Goal: Information Seeking & Learning: Find specific fact

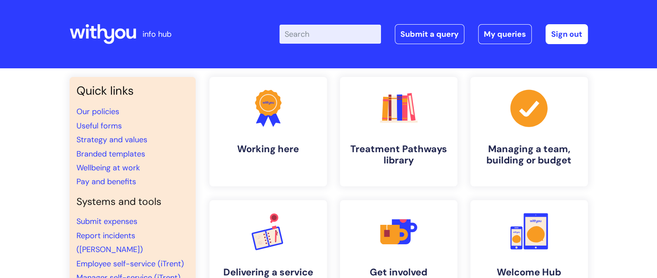
click at [328, 32] on input "Enter your search term here..." at bounding box center [331, 34] width 102 height 19
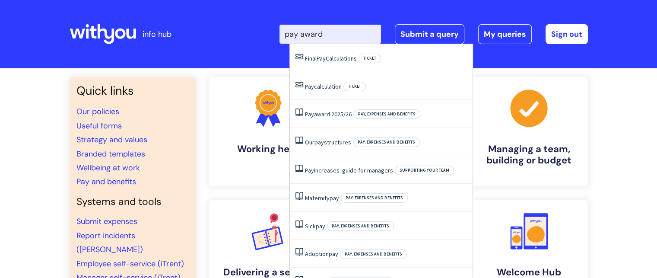
type input "pay award"
click button "Search" at bounding box center [0, 0] width 0 height 0
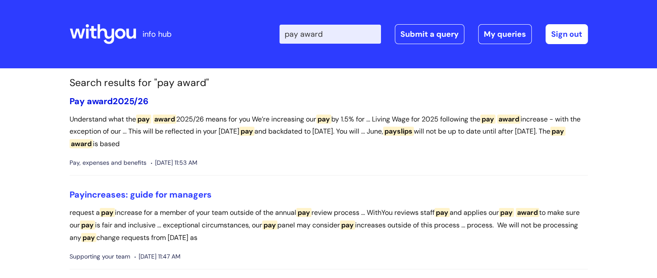
click at [130, 100] on link "Pay award 2025/26" at bounding box center [109, 100] width 79 height 11
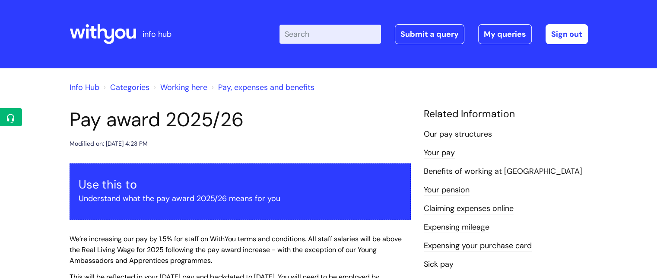
click at [480, 133] on link "Our pay structures" at bounding box center [458, 134] width 68 height 11
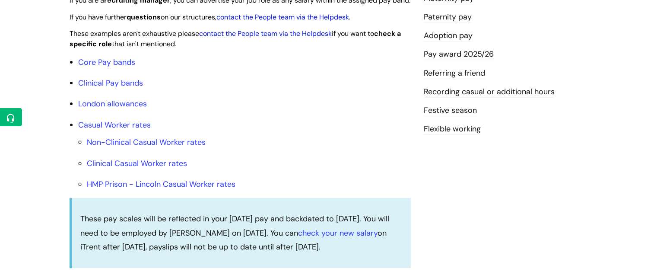
scroll to position [270, 0]
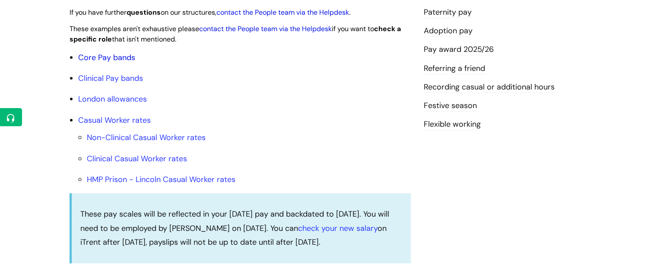
click at [94, 63] on link "Core Pay bands" at bounding box center [106, 57] width 57 height 10
click at [105, 63] on link "Core Pay bands" at bounding box center [106, 57] width 57 height 10
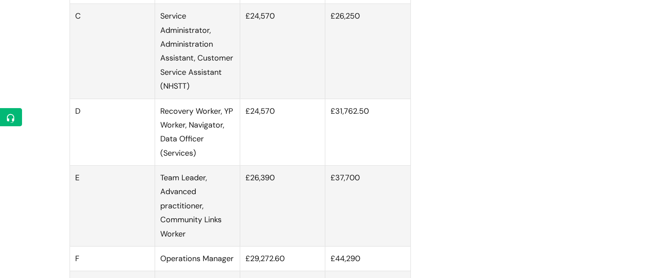
scroll to position [633, 0]
